Goal: Task Accomplishment & Management: Use online tool/utility

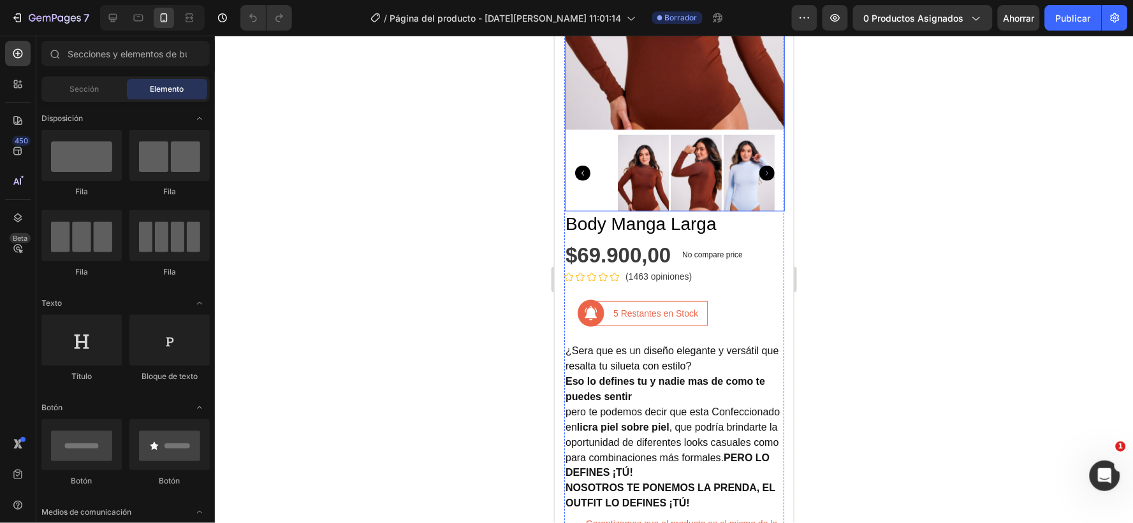
scroll to position [354, 0]
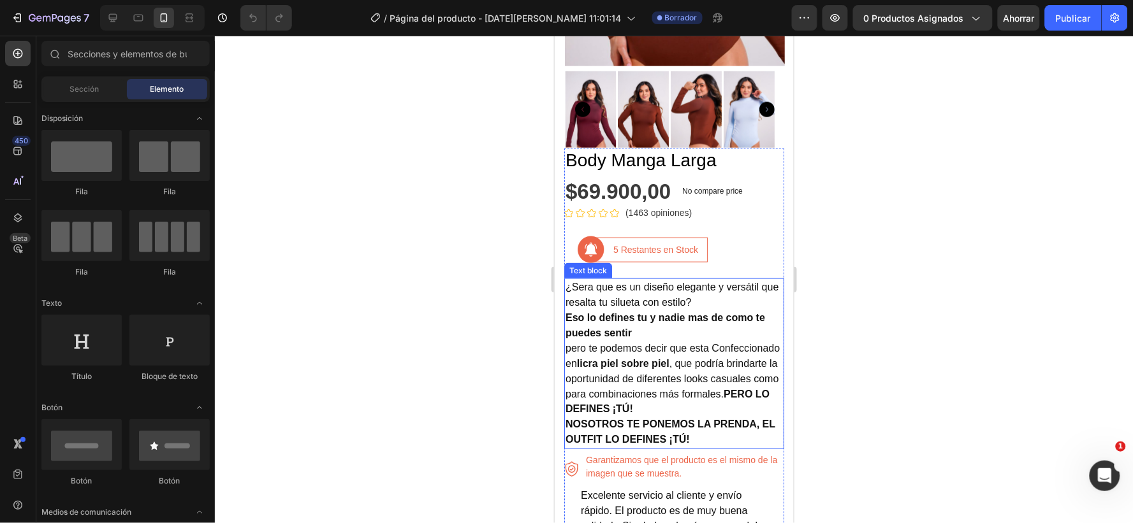
click at [708, 421] on p "NOSOTROS TE PONEMOS LA PRENDA, EL OUTFIT LO DEFINES ¡TÚ!" at bounding box center [673, 432] width 217 height 31
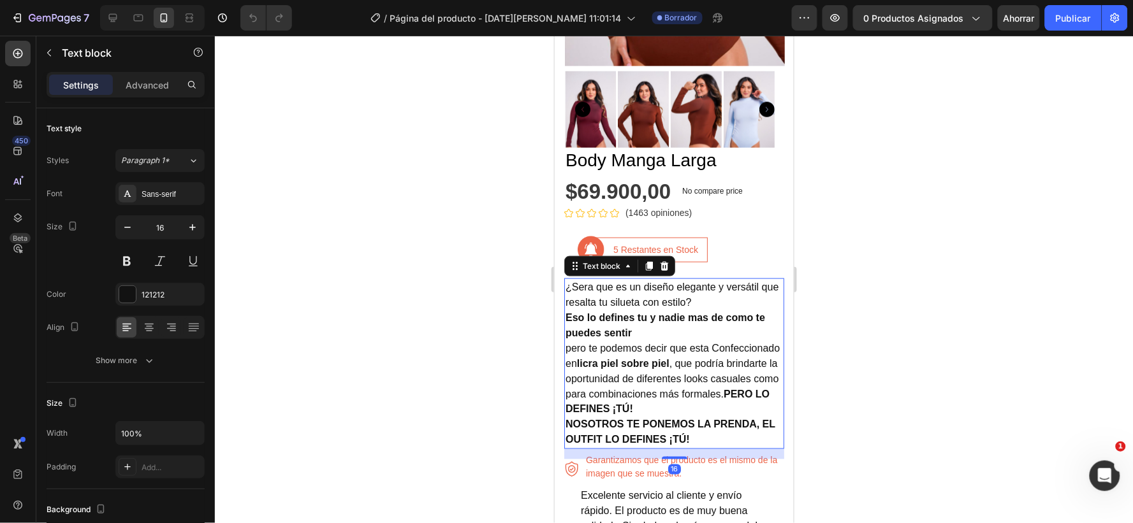
click at [707, 422] on p "NOSOTROS TE PONEMOS LA PRENDA, EL OUTFIT LO DEFINES ¡TÚ!" at bounding box center [673, 432] width 217 height 31
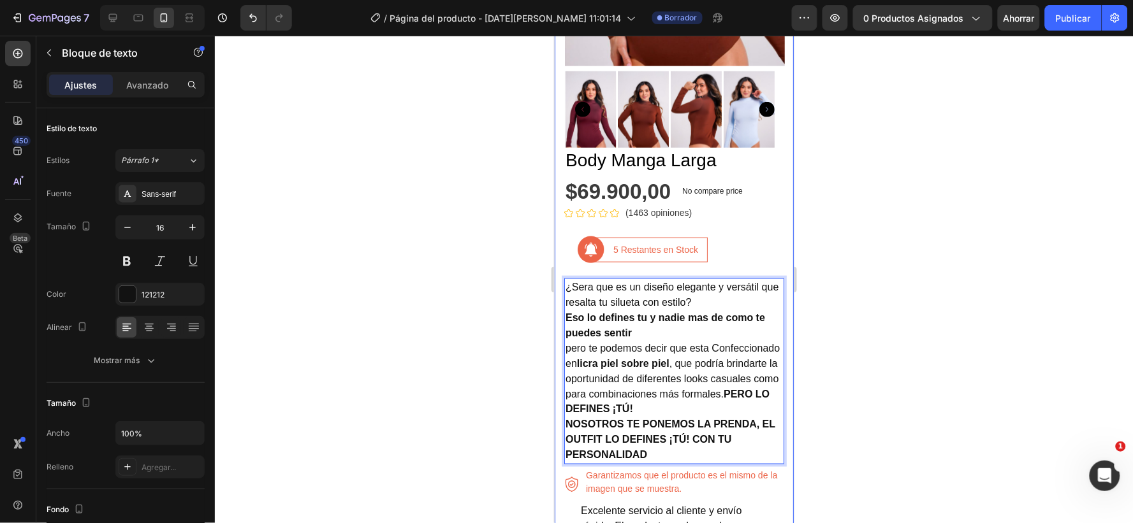
click at [817, 434] on div at bounding box center [674, 280] width 918 height 488
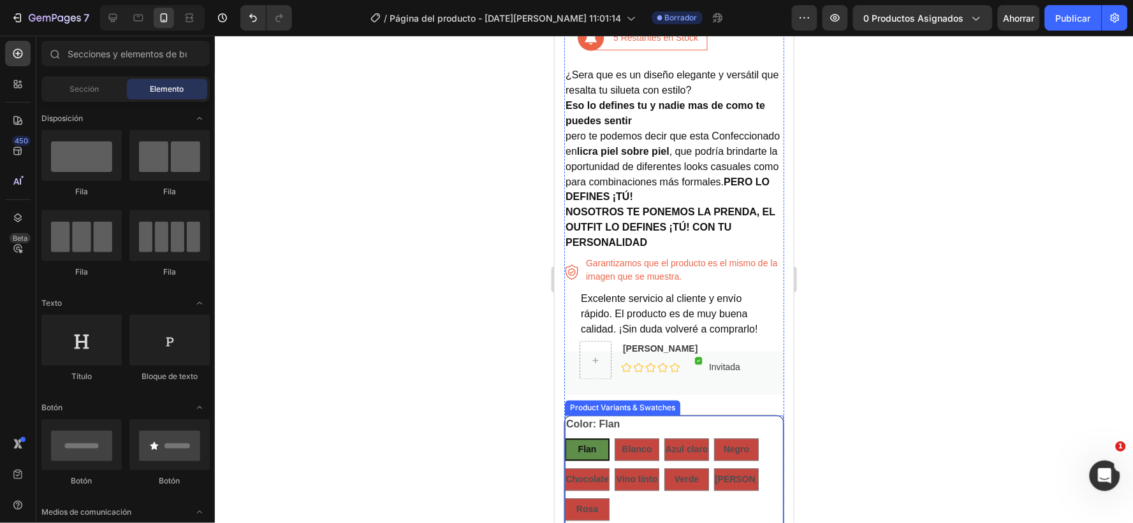
scroll to position [637, 0]
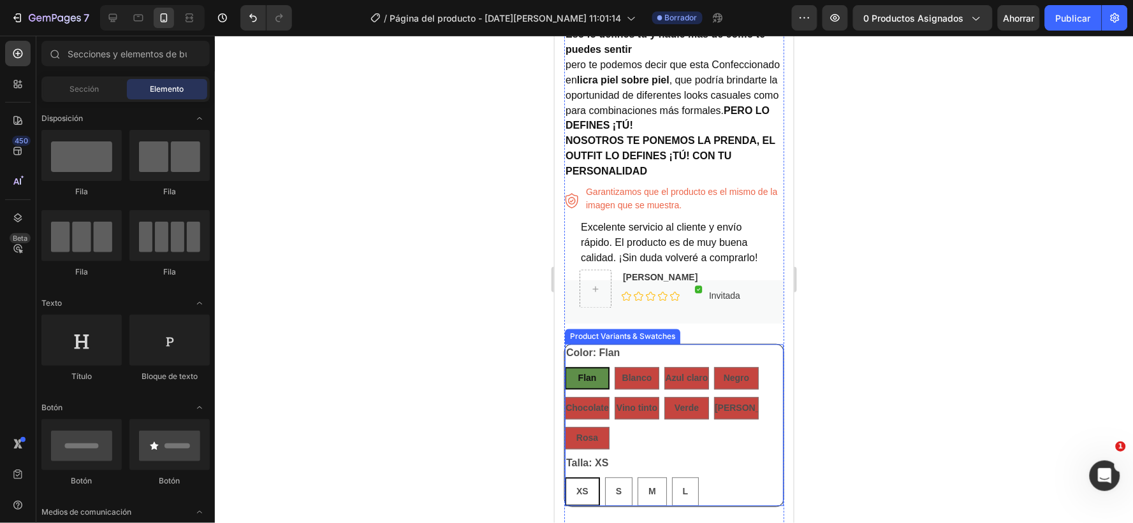
click at [698, 349] on div "Color: Flan Flan Flan Flan Blanco Blanco Blanco Azul claro Azul claro Azul clar…" at bounding box center [673, 396] width 219 height 105
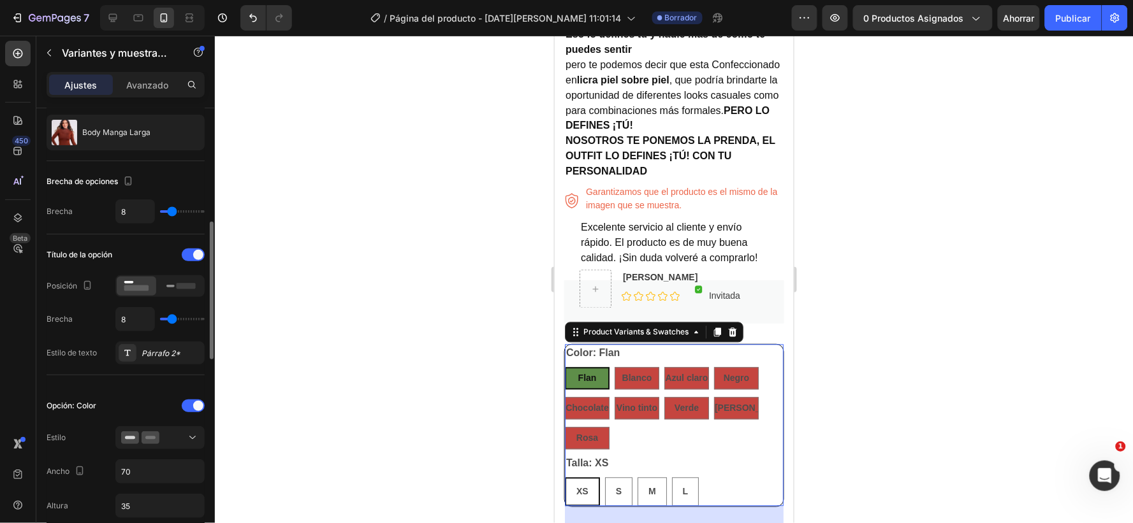
scroll to position [142, 0]
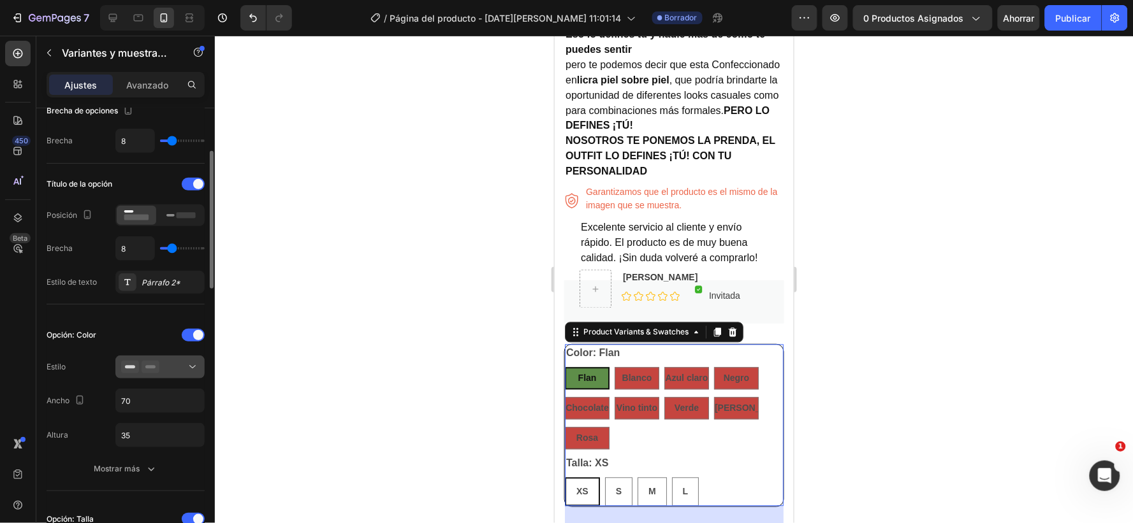
click at [196, 365] on icon at bounding box center [192, 367] width 13 height 13
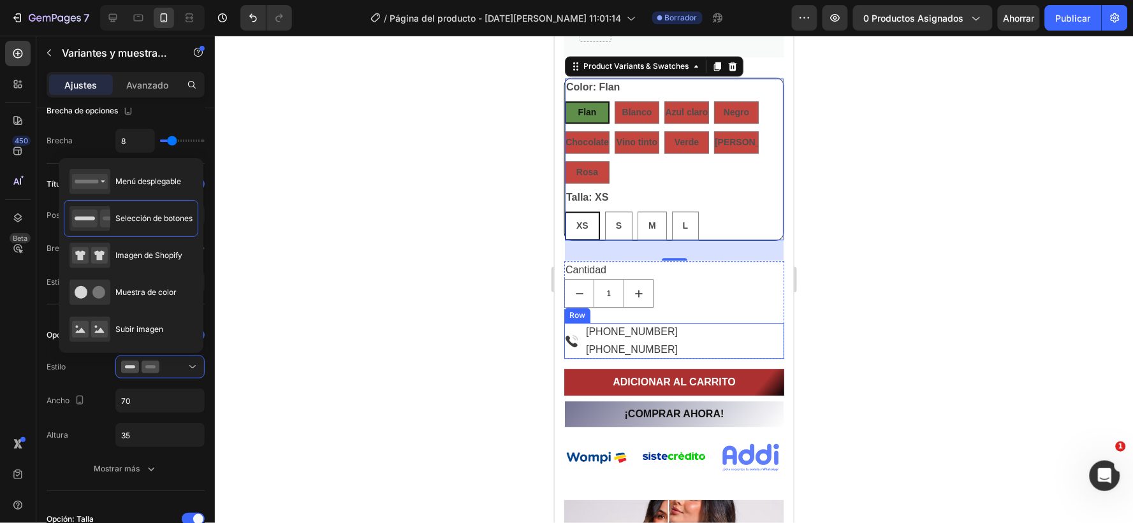
scroll to position [991, 0]
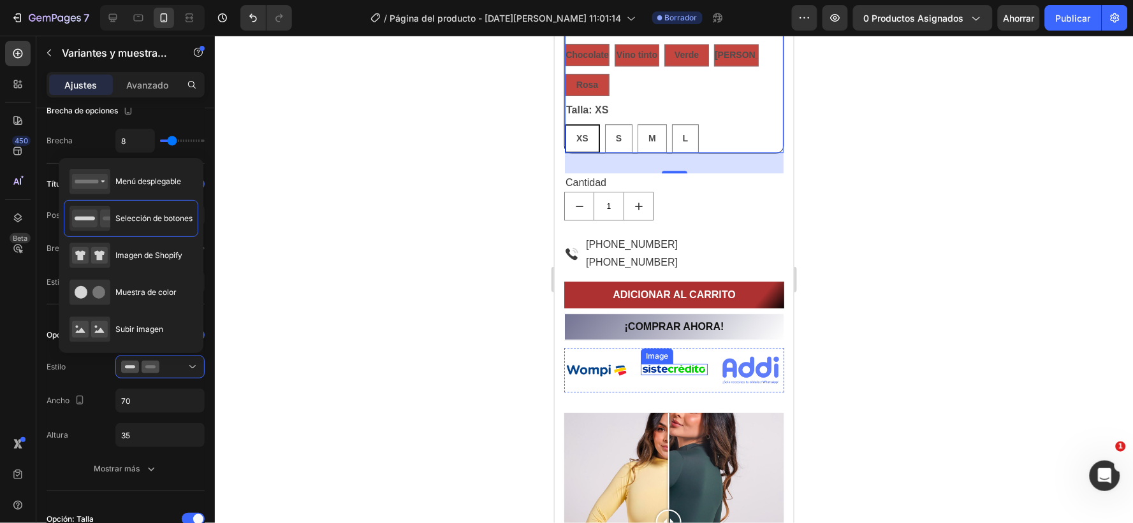
click at [660, 354] on div "Image" at bounding box center [656, 355] width 27 height 11
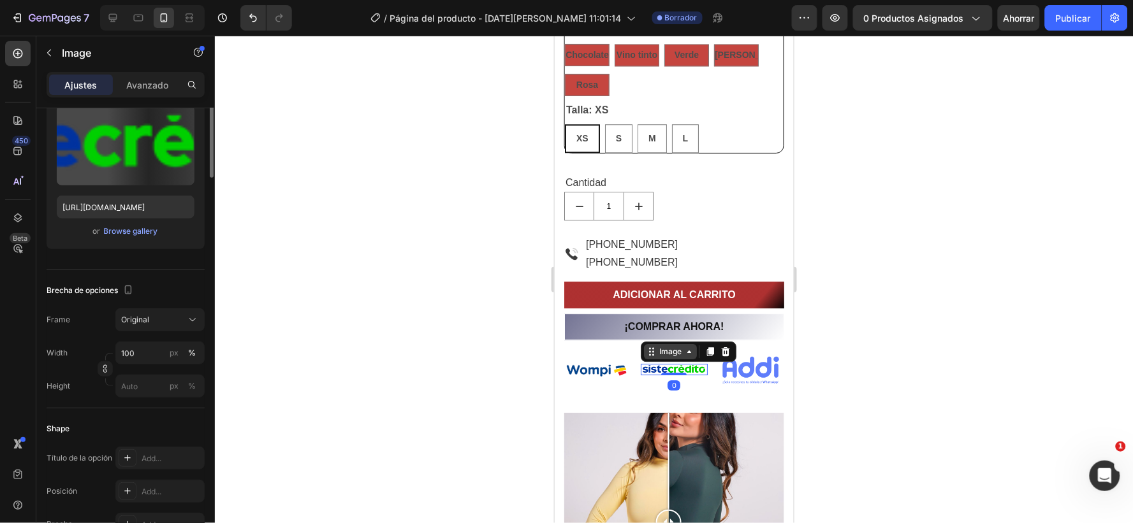
scroll to position [0, 0]
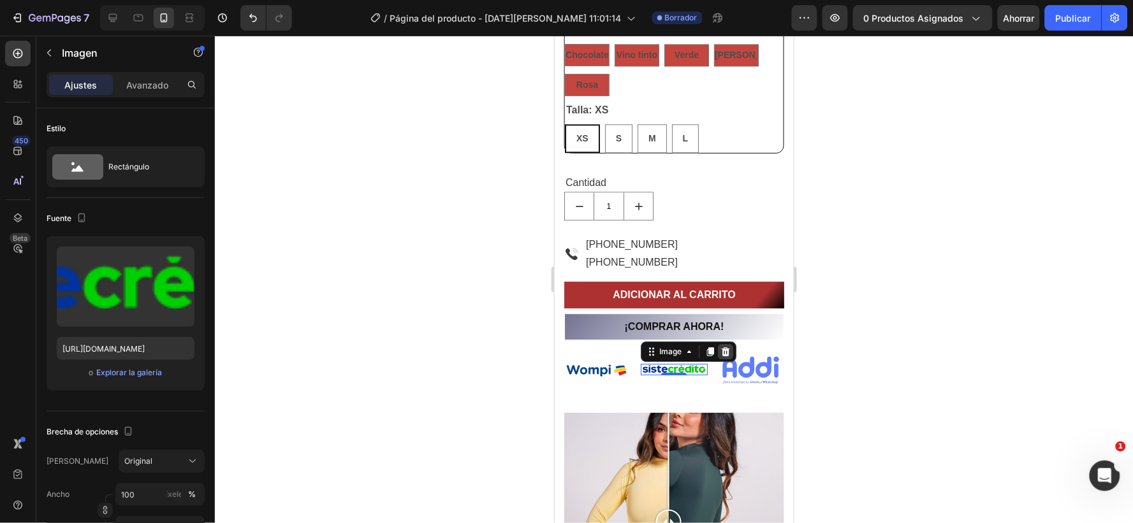
click at [720, 346] on icon at bounding box center [725, 351] width 10 height 10
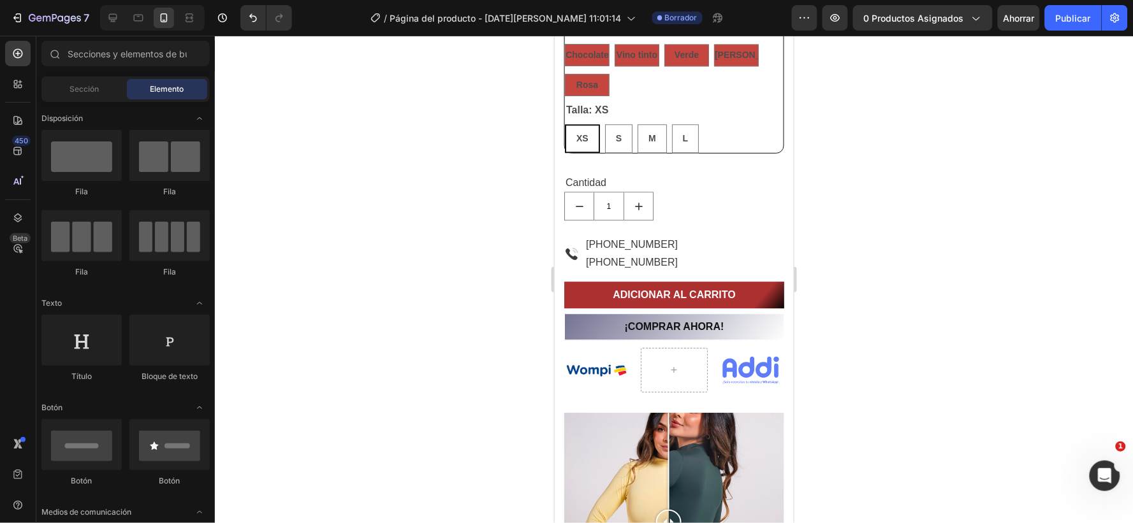
click at [889, 360] on div at bounding box center [674, 280] width 918 height 488
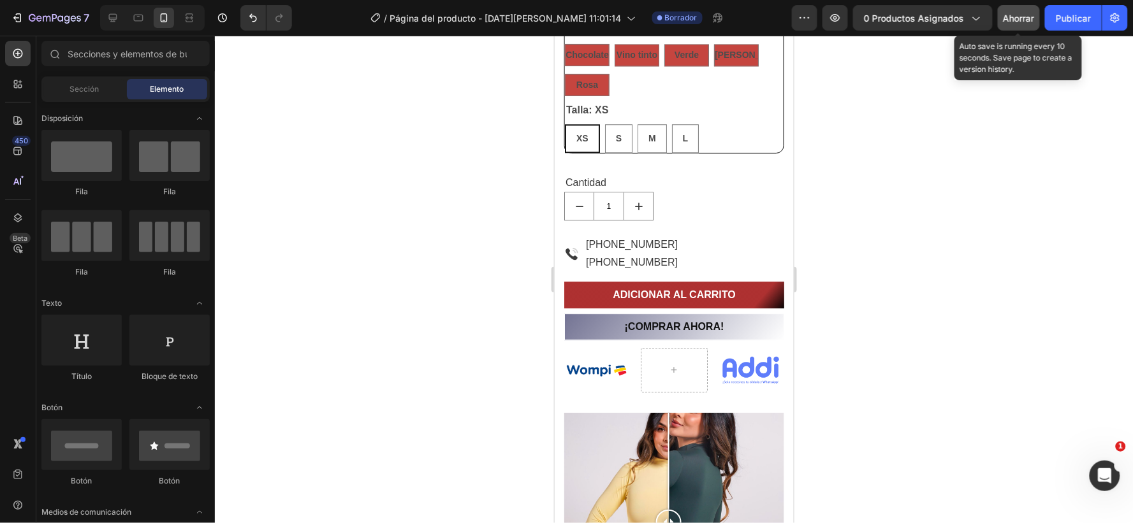
click at [1016, 17] on font "Ahorrar" at bounding box center [1018, 18] width 31 height 11
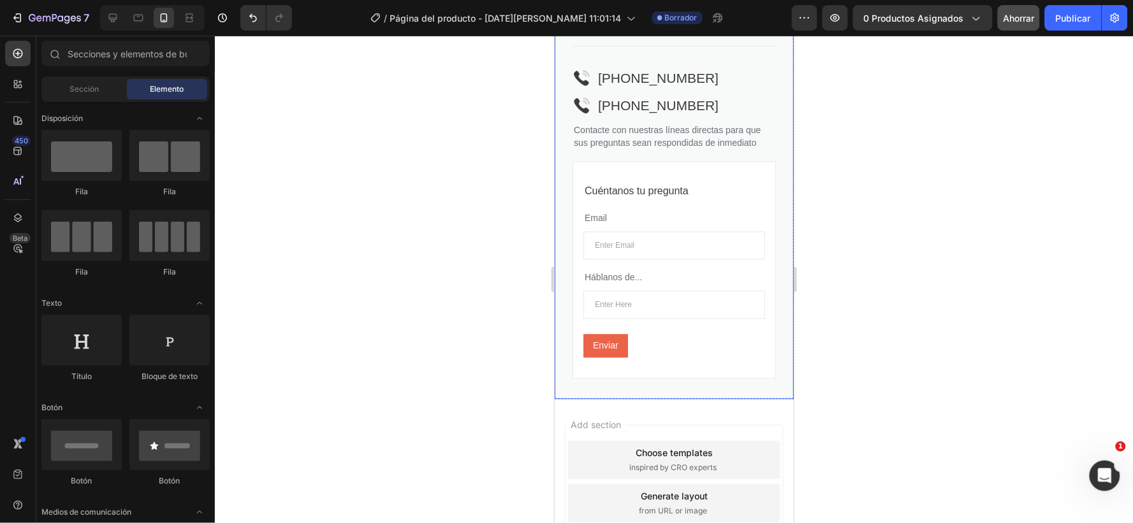
scroll to position [2125, 0]
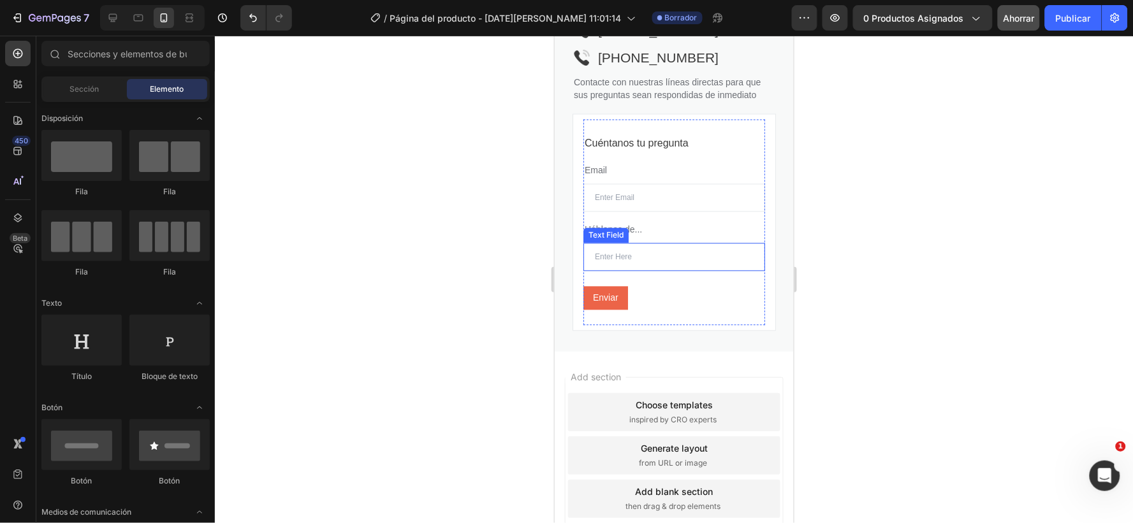
click at [638, 259] on input "text" at bounding box center [674, 257] width 182 height 28
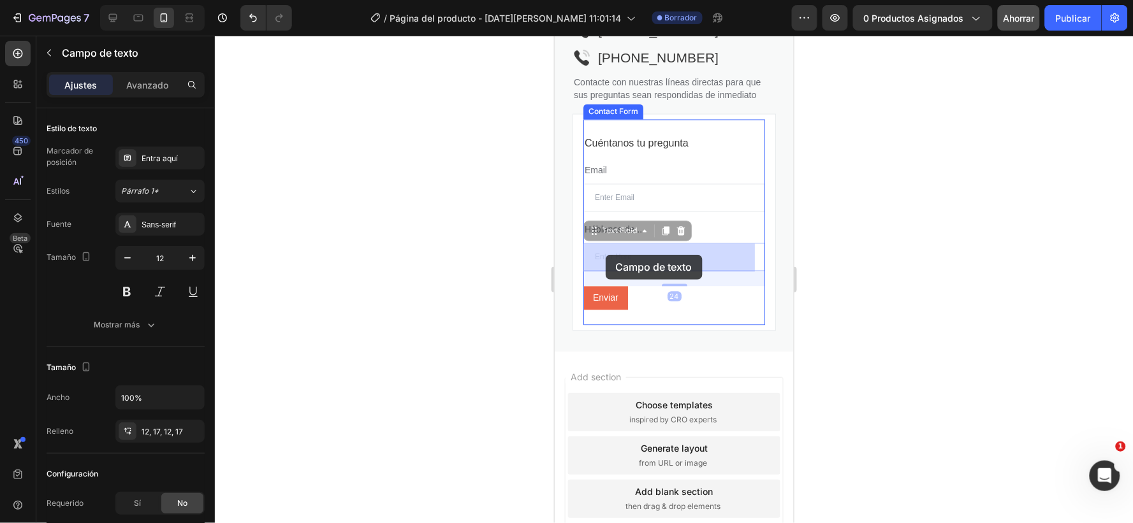
drag, startPoint x: 639, startPoint y: 254, endPoint x: 605, endPoint y: 254, distance: 34.4
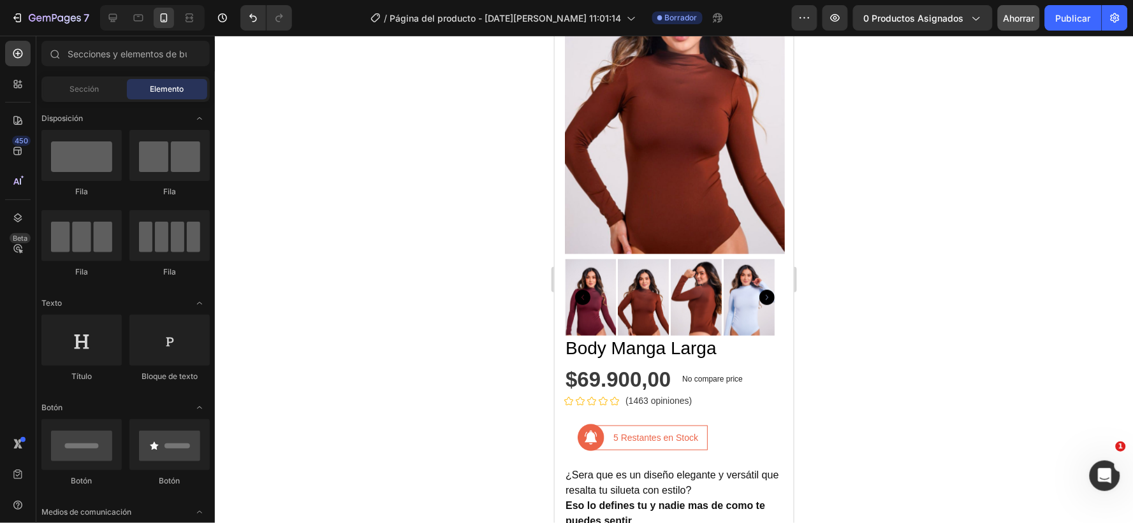
scroll to position [142, 0]
